Goal: Task Accomplishment & Management: Use online tool/utility

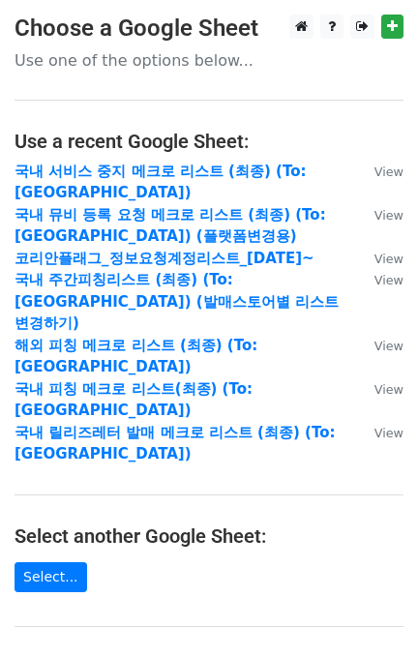
scroll to position [308, 0]
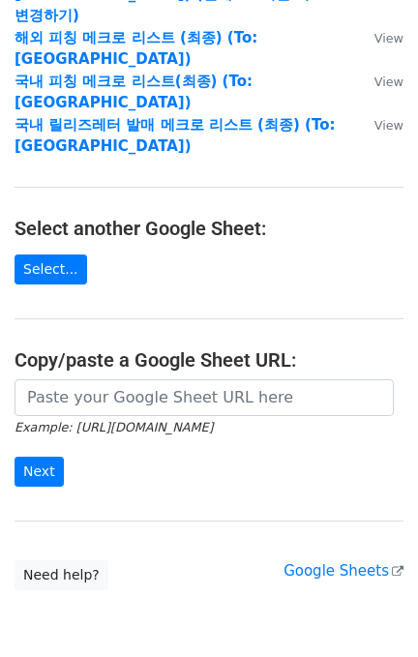
click at [131, 420] on small "Example: https://docs.google.com/spreadsheets/d/abc/edit" at bounding box center [114, 427] width 198 height 15
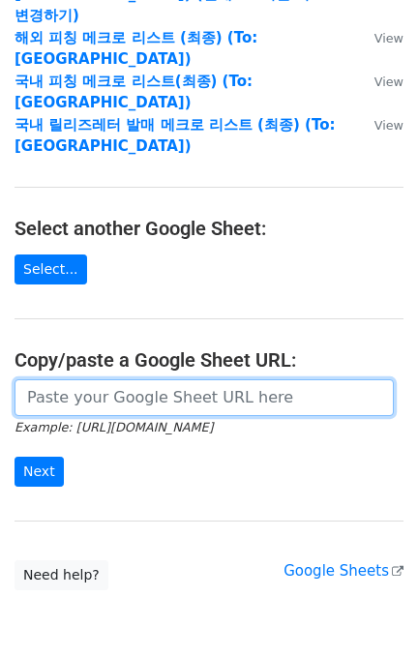
drag, startPoint x: 131, startPoint y: 319, endPoint x: 128, endPoint y: 328, distance: 10.1
click at [131, 380] on input "url" at bounding box center [205, 398] width 380 height 37
paste input "https://docs.google.com/spreadsheets/d/1KHcYv3-vWRWtZN51Yi1JdLg8VtCH7JkDX6q9Zm9…"
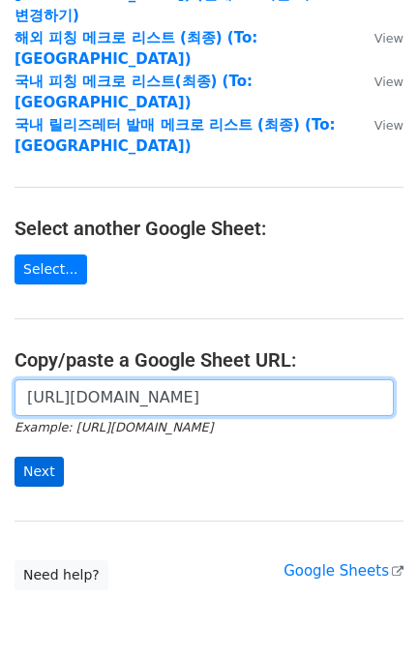
scroll to position [0, 461]
type input "https://docs.google.com/spreadsheets/d/1KHcYv3-vWRWtZN51Yi1JdLg8VtCH7JkDX6q9Zm9…"
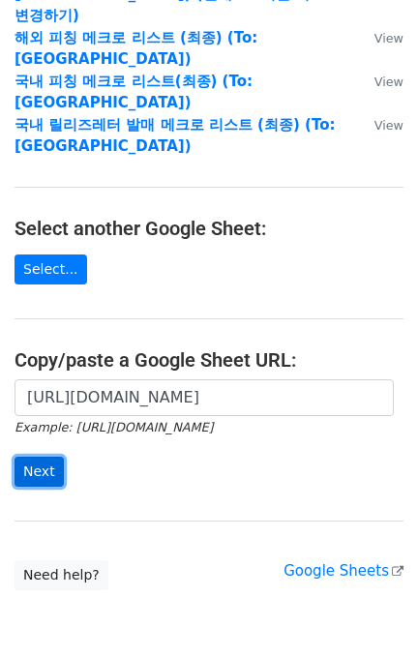
scroll to position [0, 0]
click at [50, 457] on input "Next" at bounding box center [39, 472] width 49 height 30
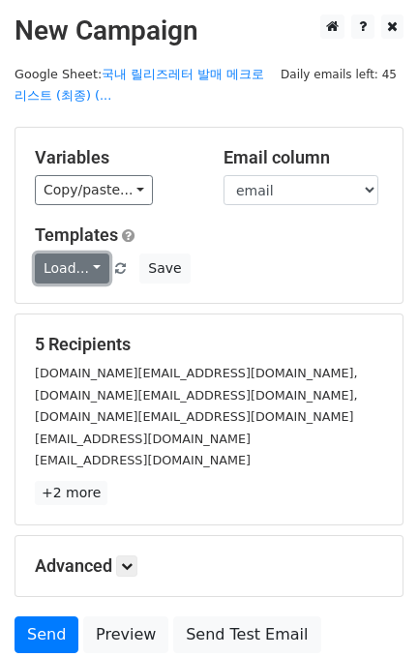
click at [83, 262] on link "Load..." at bounding box center [72, 269] width 75 height 30
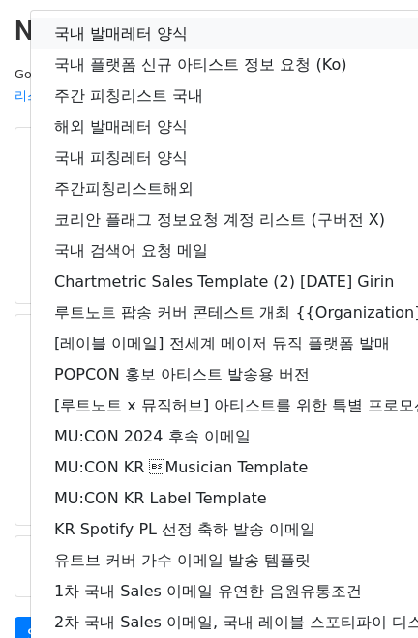
click at [112, 35] on link "국내 발매레터 양식" at bounding box center [342, 33] width 622 height 31
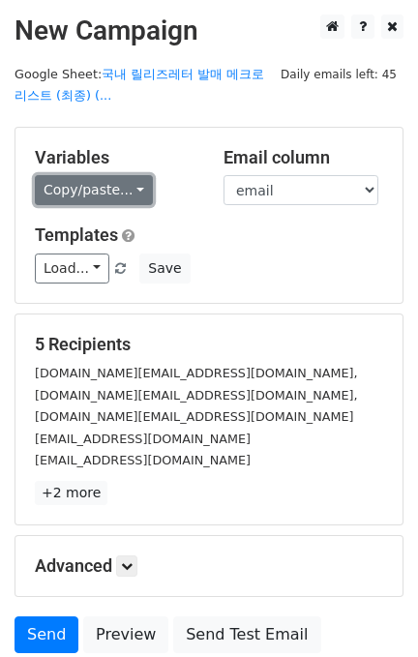
click at [88, 197] on link "Copy/paste..." at bounding box center [94, 190] width 118 height 30
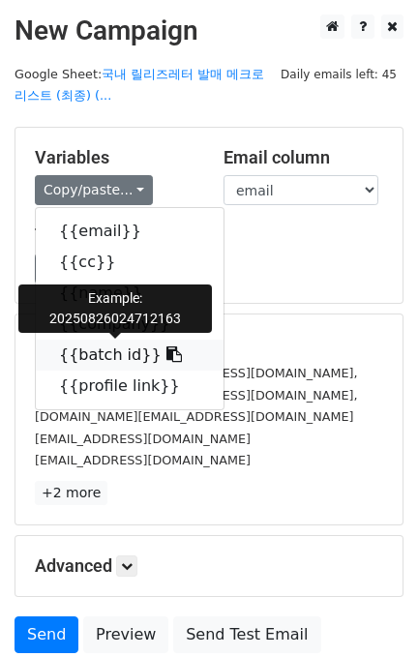
click at [114, 359] on link "{{batch id}}" at bounding box center [130, 355] width 188 height 31
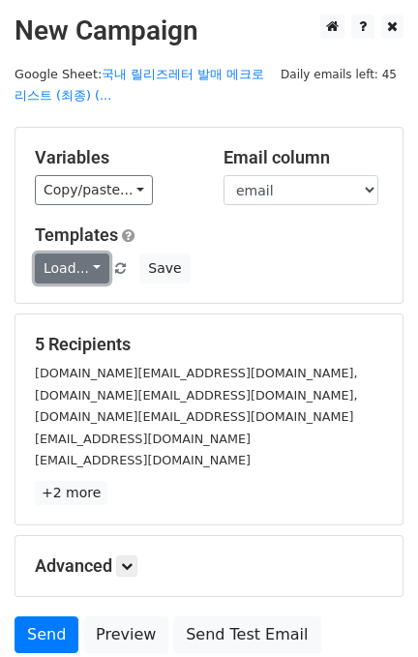
click at [62, 264] on link "Load..." at bounding box center [72, 269] width 75 height 30
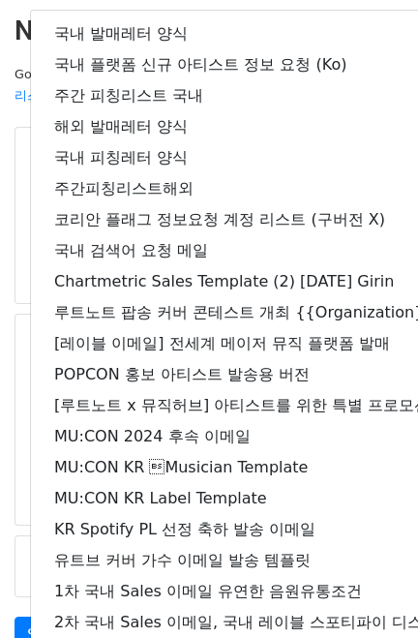
click at [18, 190] on div "Variables Copy/paste... {{email}} {{cc}} {{name}} {{company}} {{batch id}} {{pr…" at bounding box center [208, 215] width 387 height 175
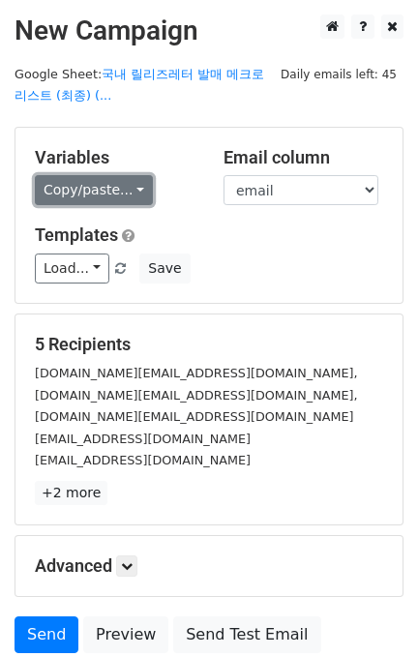
click at [79, 183] on link "Copy/paste..." at bounding box center [94, 190] width 118 height 30
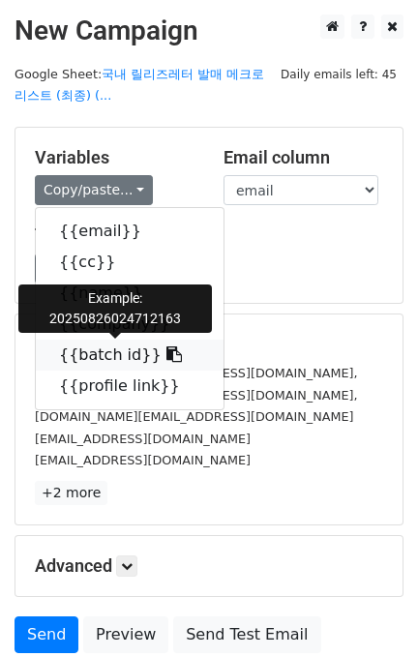
click at [106, 356] on link "{{batch id}}" at bounding box center [130, 355] width 188 height 31
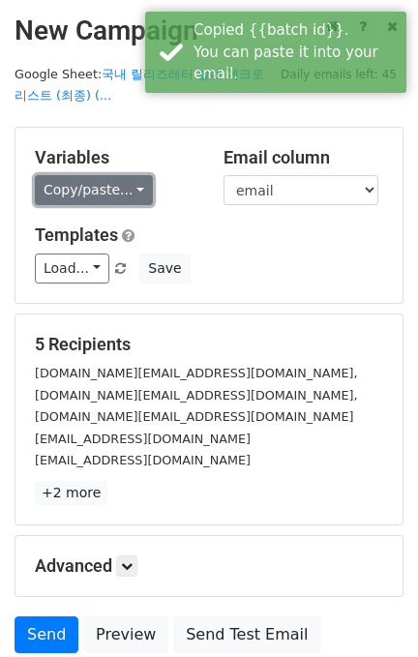
click at [104, 185] on link "Copy/paste..." at bounding box center [94, 190] width 118 height 30
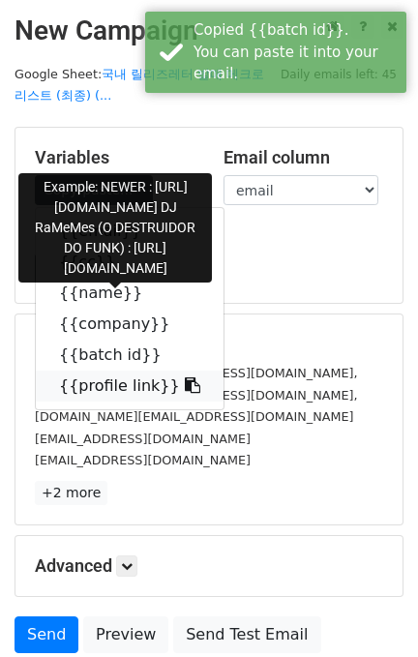
click at [84, 381] on link "{{profile link}}" at bounding box center [130, 386] width 188 height 31
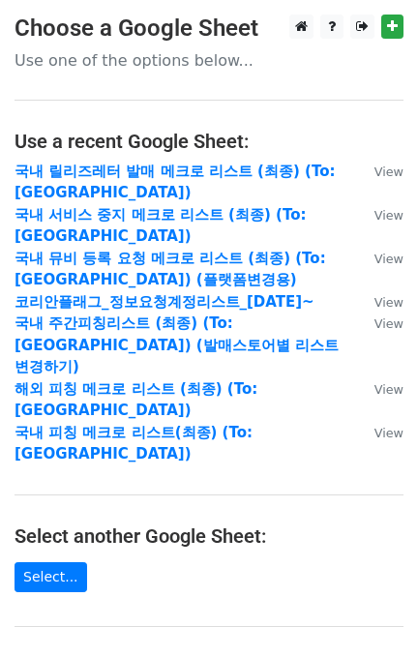
scroll to position [308, 0]
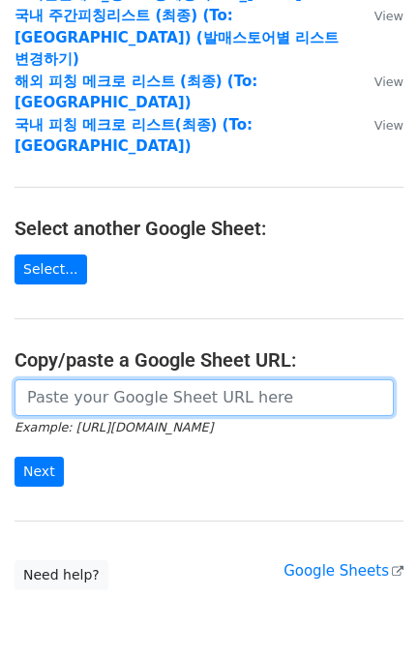
click at [112, 380] on input "url" at bounding box center [205, 398] width 380 height 37
paste input "https://docs.google.com/spreadsheets/d/1MIDIk8u7UTYWCcwiUOxH1iAclwfD5MWwHBT2Q42…"
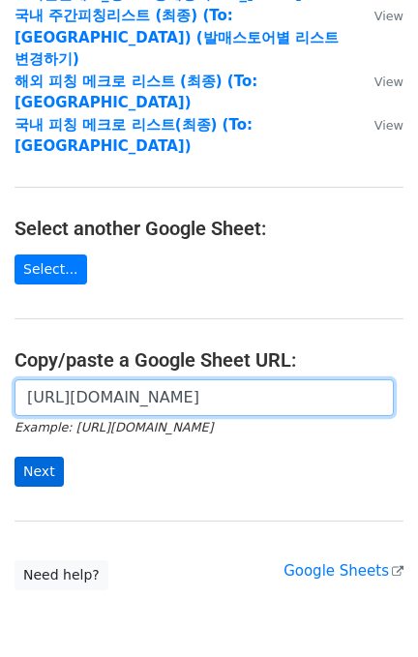
type input "https://docs.google.com/spreadsheets/d/1MIDIk8u7UTYWCcwiUOxH1iAclwfD5MWwHBT2Q42…"
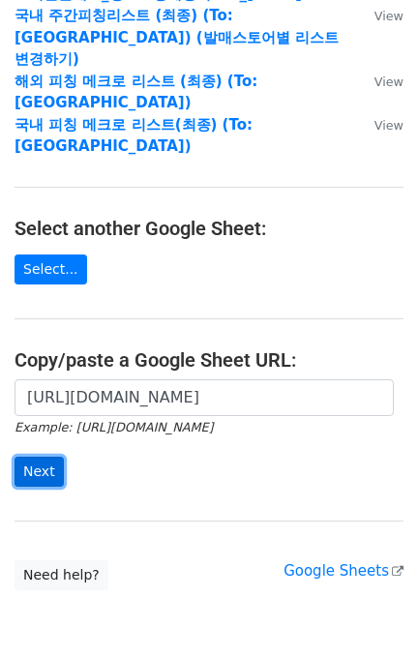
click at [43, 457] on input "Next" at bounding box center [39, 472] width 49 height 30
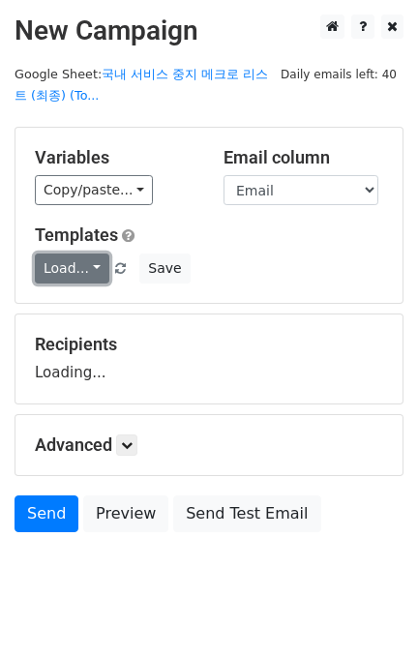
click at [58, 270] on link "Load..." at bounding box center [72, 269] width 75 height 30
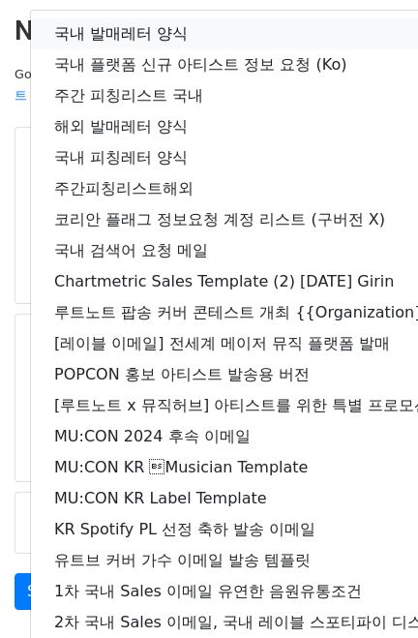
click at [125, 35] on link "국내 발매레터 양식" at bounding box center [342, 33] width 622 height 31
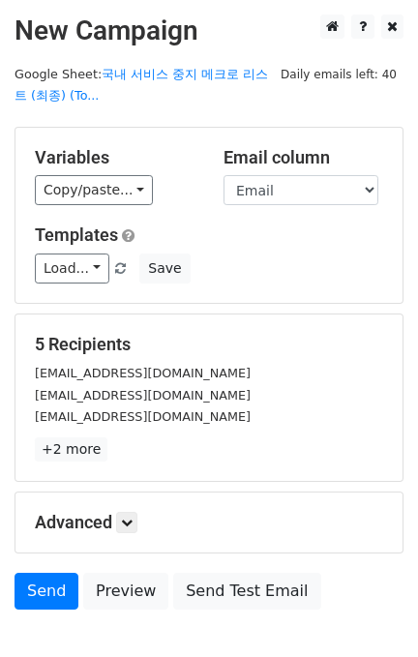
click at [176, 376] on div "mlb.right@kakaoent.com" at bounding box center [209, 373] width 378 height 22
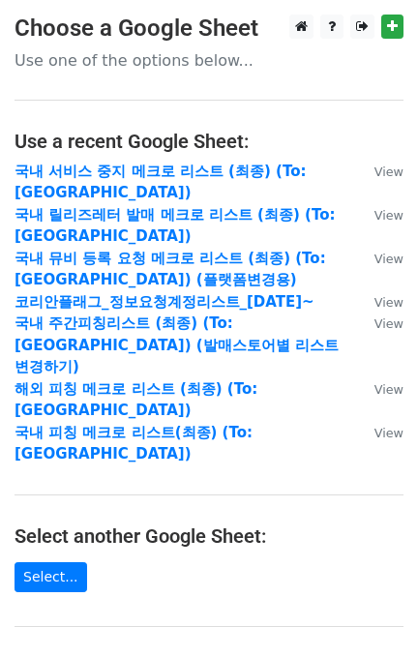
scroll to position [308, 0]
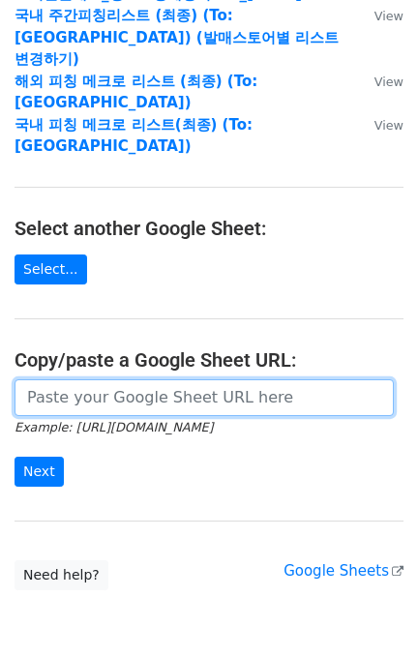
click at [146, 380] on input "url" at bounding box center [205, 398] width 380 height 37
paste input "https://docs.google.com/spreadsheets/d/13jrbWeDzfHjZsmHtyl3LoZtA1VA4pUm-BhH0aDT…"
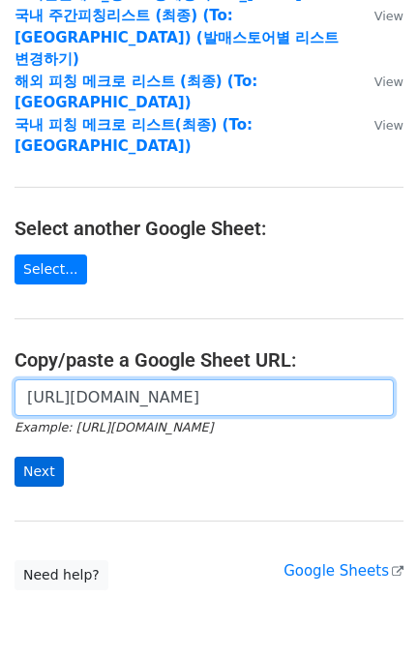
type input "https://docs.google.com/spreadsheets/d/13jrbWeDzfHjZsmHtyl3LoZtA1VA4pUm-BhH0aDT…"
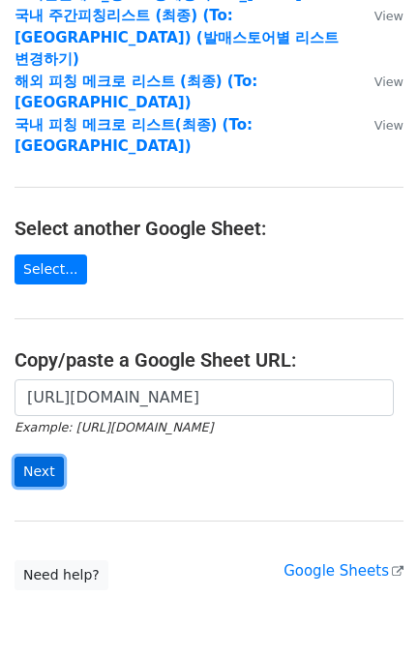
click at [31, 457] on input "Next" at bounding box center [39, 472] width 49 height 30
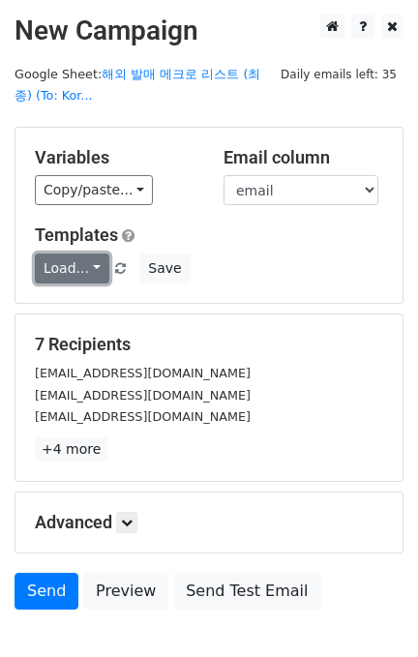
click at [83, 264] on link "Load..." at bounding box center [72, 269] width 75 height 30
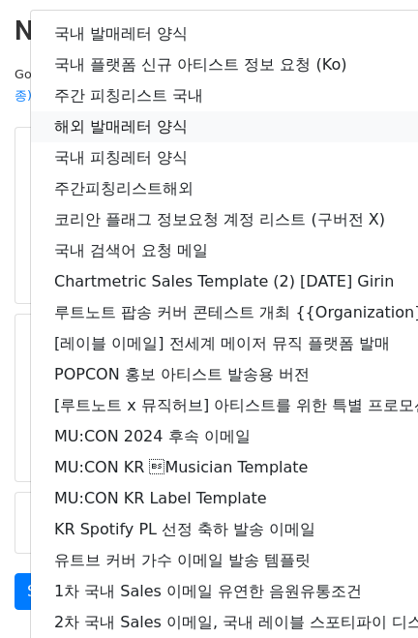
click at [163, 122] on link "해외 발매레터 양식" at bounding box center [342, 126] width 622 height 31
